Goal: Task Accomplishment & Management: Manage account settings

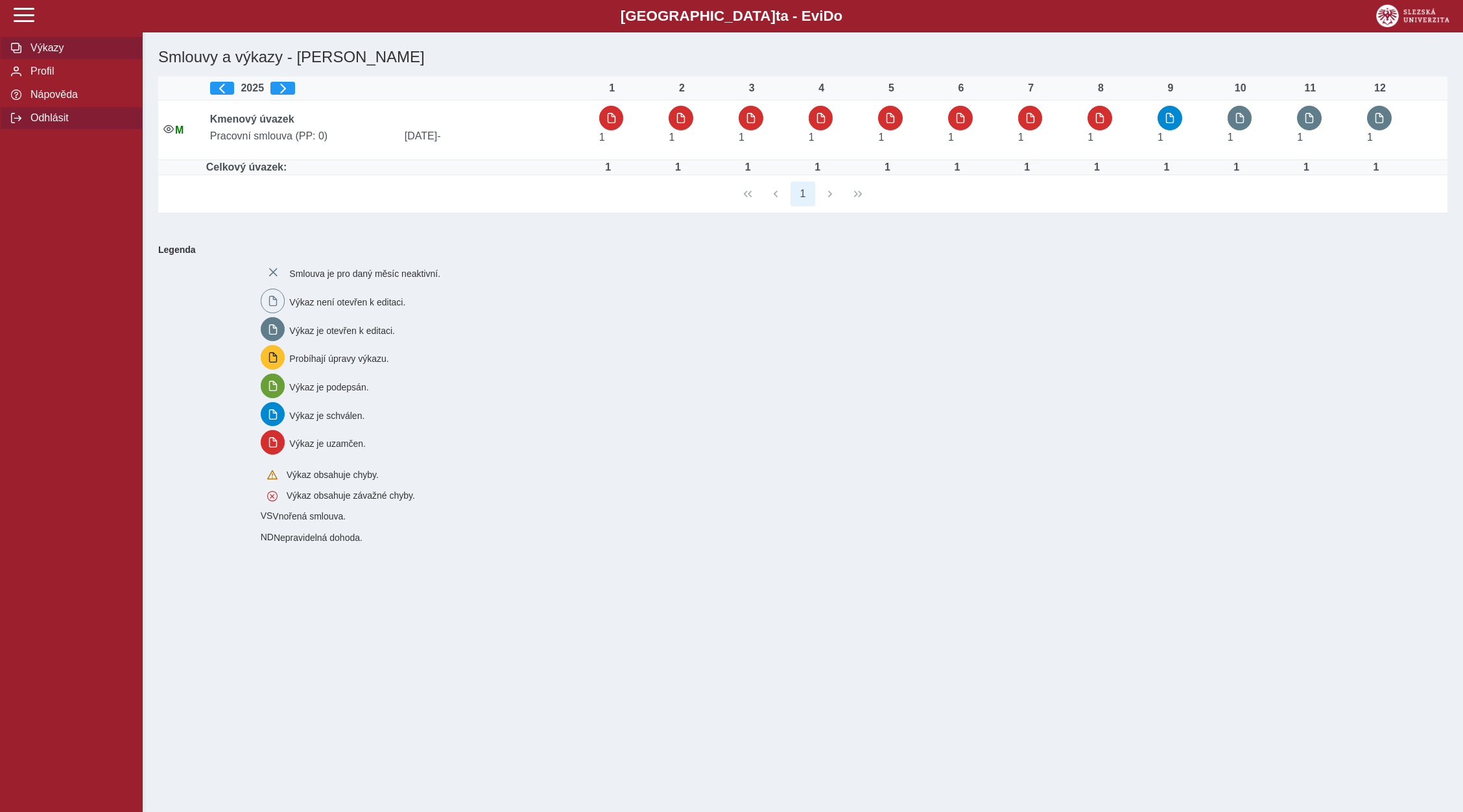
click at [25, 130] on button "Odhlásit" at bounding box center [71, 118] width 143 height 23
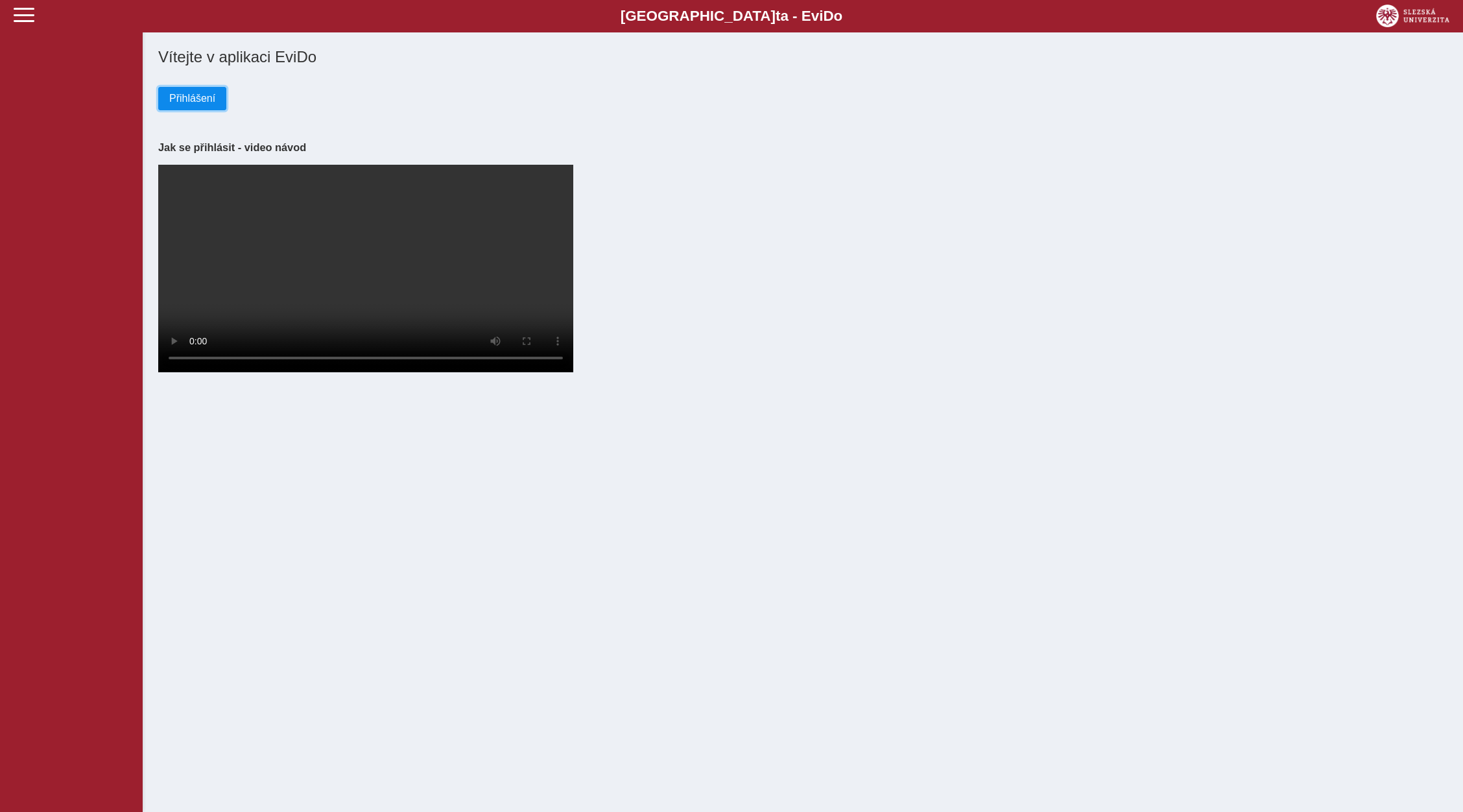
click at [196, 98] on span "Přihlášení" at bounding box center [192, 98] width 46 height 12
click at [188, 101] on span "Přihlášení" at bounding box center [192, 98] width 46 height 12
